Goal: Navigation & Orientation: Locate item on page

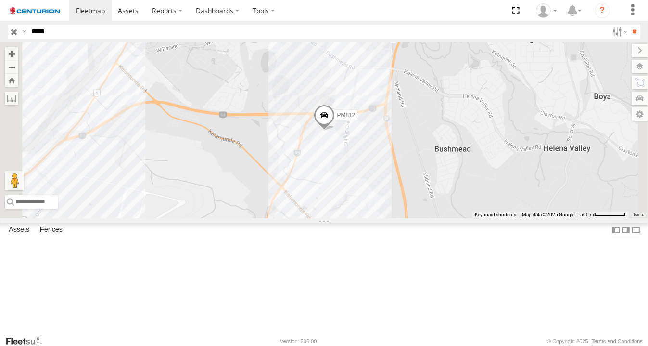
click at [335, 130] on span at bounding box center [324, 117] width 21 height 26
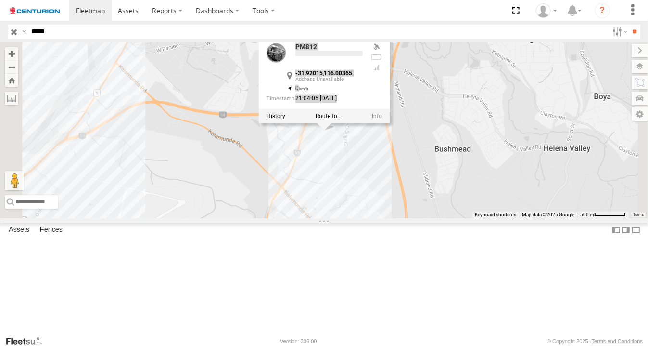
click at [390, 123] on div "PM812 -31.92015 , 116.00365 0 21:04:05 [DATE]" at bounding box center [324, 79] width 131 height 88
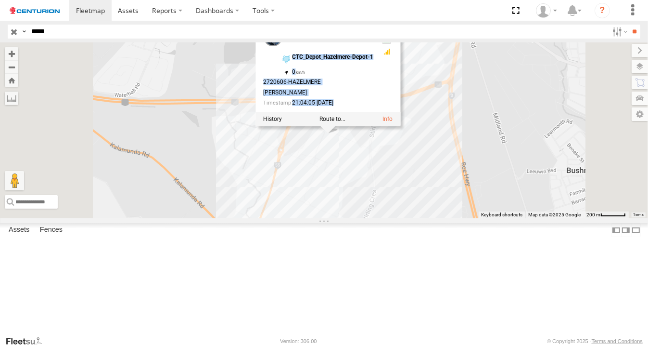
click at [400, 126] on div "PM812 Linehaul CTC_Depot_Hazelmere-Depot-1 -31.92015 , 116.00365 0 2720606-[PER…" at bounding box center [328, 72] width 145 height 107
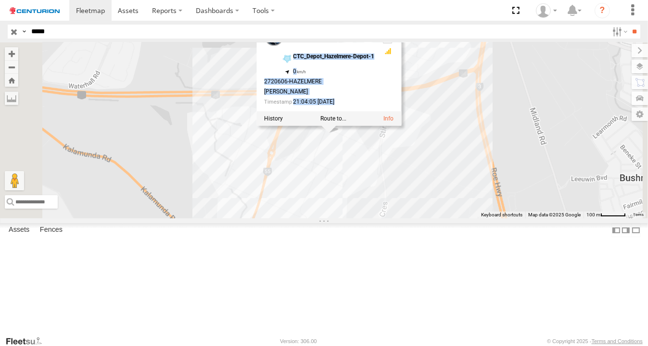
click at [401, 125] on div "PM812 Linehaul CTC_Depot_Hazelmere-Depot-1 -31.92015 , 116.00365 0 2720606-[PER…" at bounding box center [329, 71] width 145 height 107
click at [444, 196] on div "PM812 PM812 Linehaul CTC_Depot_Hazelmere-Depot-1 -31.92015 , 116.00365 0 272060…" at bounding box center [324, 130] width 648 height 176
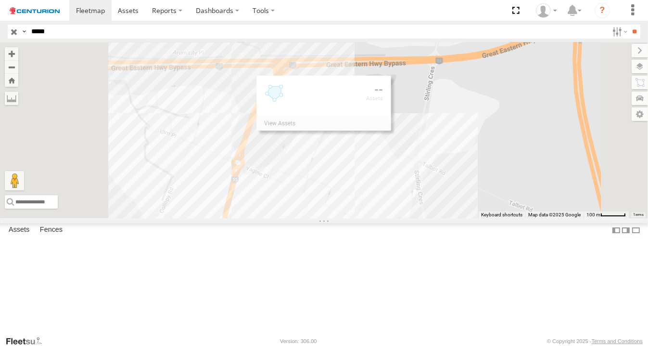
click at [444, 196] on div "PM812" at bounding box center [324, 130] width 648 height 176
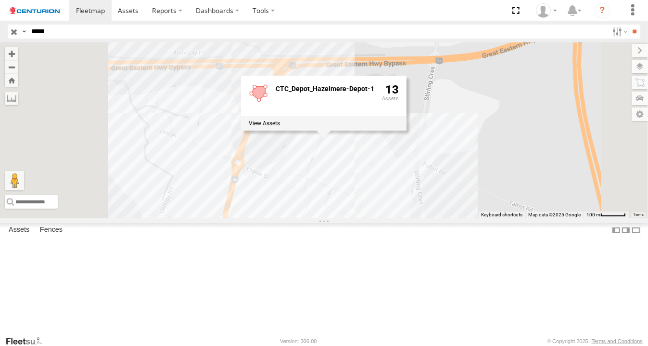
click at [483, 203] on div "PM812 CTC_Depot_Hazelmere-Depot-1 13" at bounding box center [324, 130] width 648 height 176
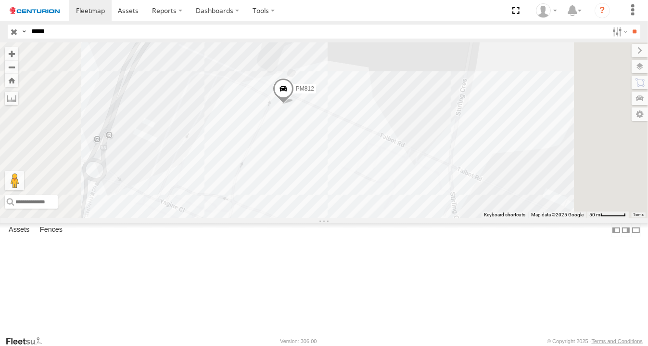
drag, startPoint x: 483, startPoint y: 203, endPoint x: 103, endPoint y: 29, distance: 418.0
click at [103, 29] on body at bounding box center [324, 173] width 648 height 346
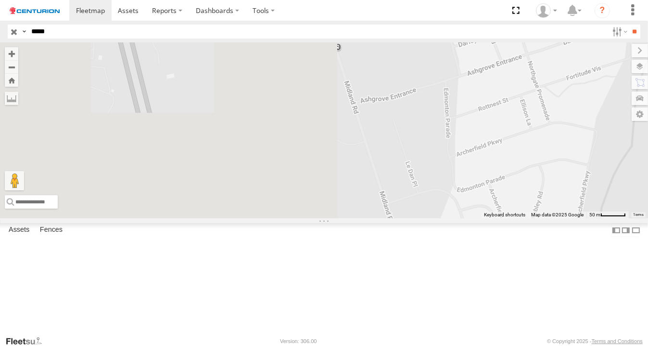
drag, startPoint x: 335, startPoint y: 166, endPoint x: 622, endPoint y: 230, distance: 294.5
click at [622, 218] on div "PM812" at bounding box center [324, 130] width 648 height 176
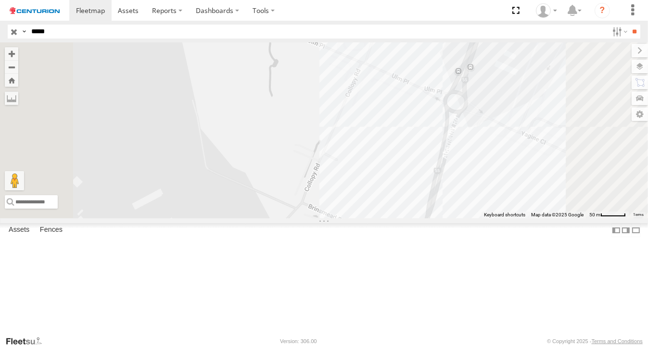
click at [0, 0] on span at bounding box center [0, 0] width 0 height 0
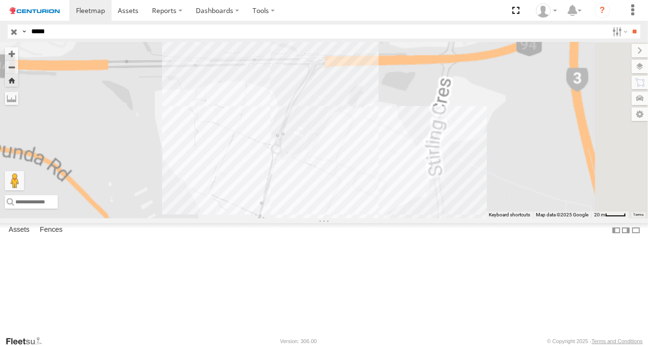
click at [0, 0] on span at bounding box center [0, 0] width 0 height 0
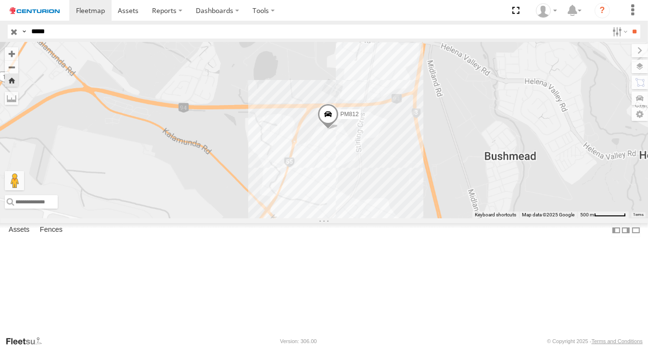
click at [0, 0] on span at bounding box center [0, 0] width 0 height 0
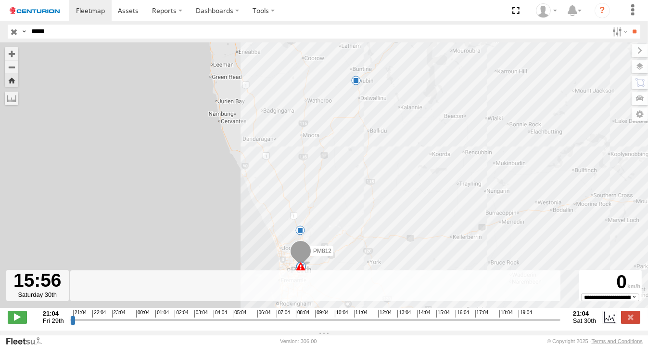
click at [454, 322] on input "range" at bounding box center [315, 319] width 490 height 9
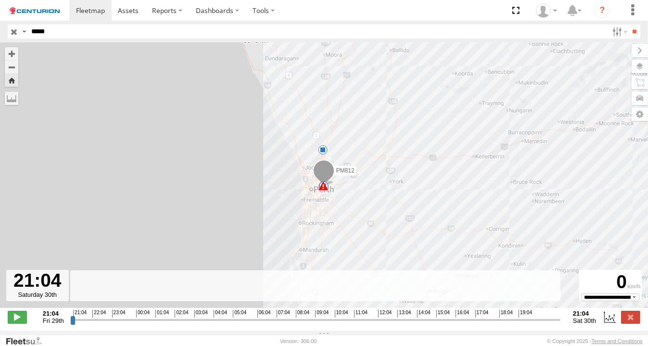
drag, startPoint x: 454, startPoint y: 322, endPoint x: 634, endPoint y: 306, distance: 180.7
type input "**********"
click at [561, 315] on input "range" at bounding box center [315, 319] width 490 height 9
click at [642, 102] on label at bounding box center [630, 97] width 35 height 13
click at [0, 0] on div "PM812 Linehaul" at bounding box center [0, 0] width 0 height 0
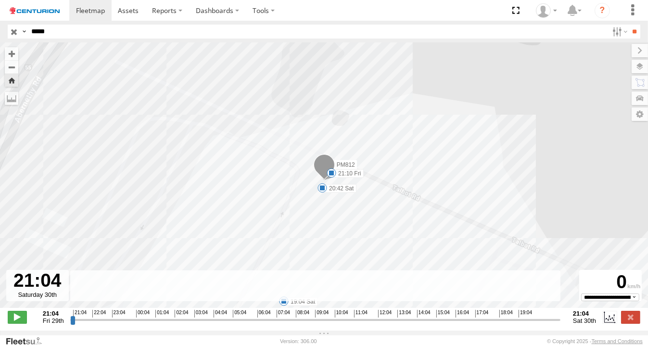
click at [53, 31] on input "*****" at bounding box center [317, 32] width 581 height 14
click at [630, 25] on input "**" at bounding box center [635, 32] width 11 height 14
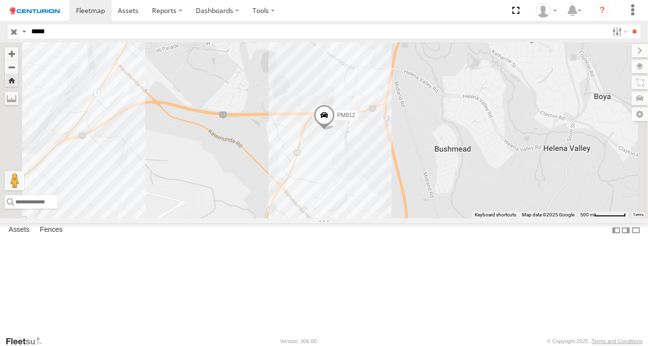
click at [0, 0] on span at bounding box center [0, 0] width 0 height 0
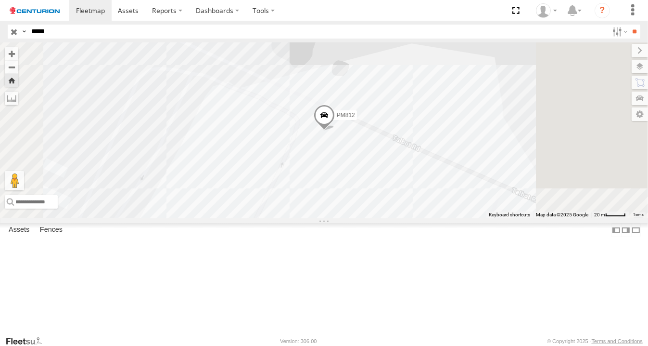
click at [431, 179] on div "PM812" at bounding box center [324, 130] width 648 height 176
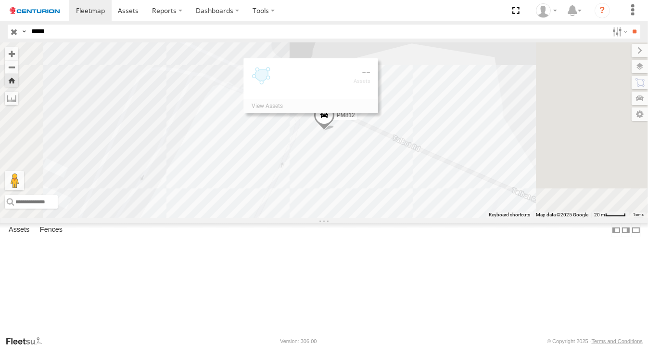
click at [431, 179] on div "PM812" at bounding box center [324, 130] width 648 height 176
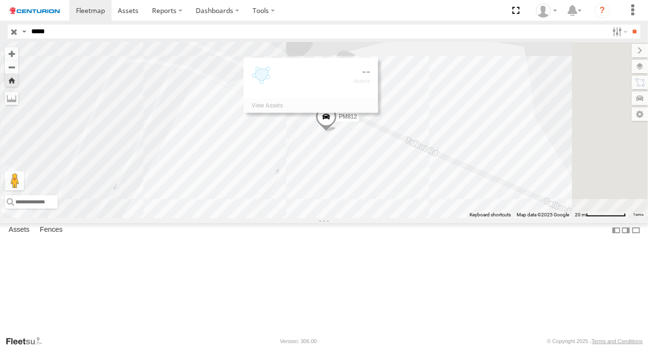
click at [431, 179] on div "PM812" at bounding box center [324, 130] width 648 height 176
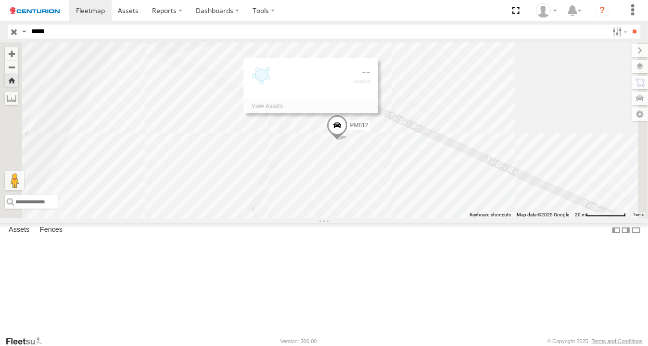
click at [427, 197] on div "PM812" at bounding box center [324, 130] width 648 height 176
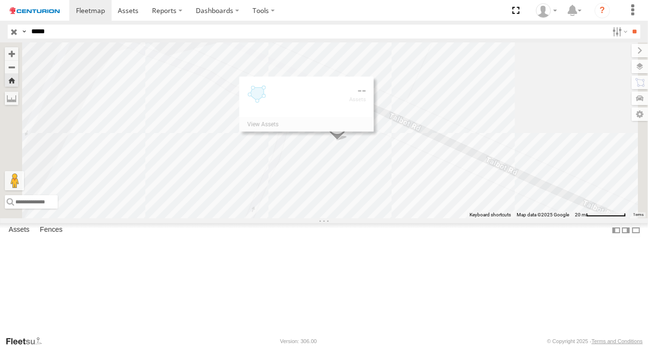
click at [427, 197] on div "PM812" at bounding box center [324, 130] width 648 height 176
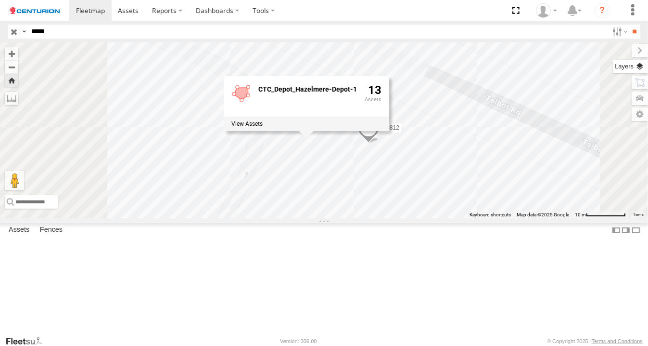
click at [613, 68] on label at bounding box center [630, 66] width 35 height 13
click at [0, 0] on span "Basemaps" at bounding box center [0, 0] width 0 height 0
click at [0, 0] on span "Satellite" at bounding box center [0, 0] width 0 height 0
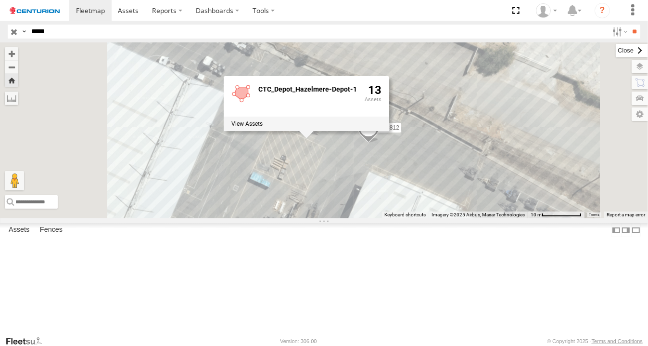
click at [616, 52] on label at bounding box center [632, 50] width 32 height 13
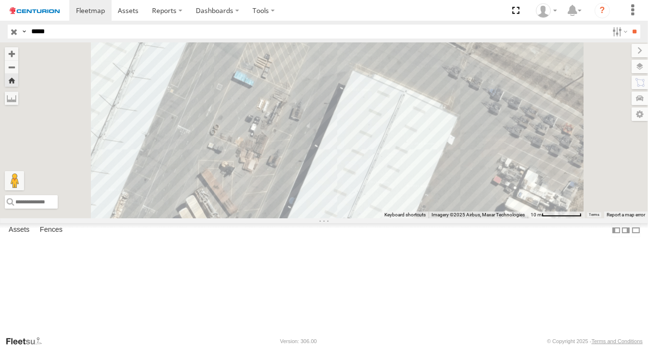
drag, startPoint x: 470, startPoint y: 270, endPoint x: 448, endPoint y: 146, distance: 126.6
click at [448, 146] on div "PM812 CTC_Depot_Hazelmere-Depot-1 13" at bounding box center [324, 130] width 648 height 176
